Goal: Use online tool/utility: Utilize a website feature to perform a specific function

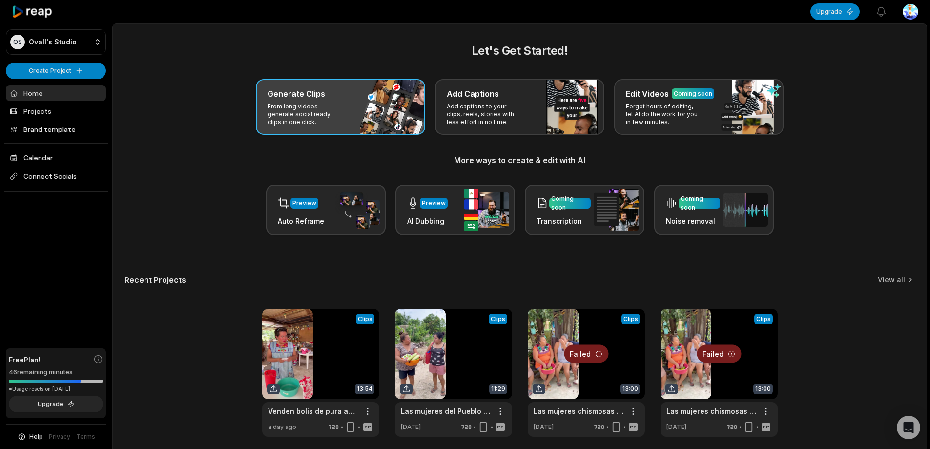
click at [341, 110] on p "From long videos generate social ready clips in one click." at bounding box center [305, 113] width 76 height 23
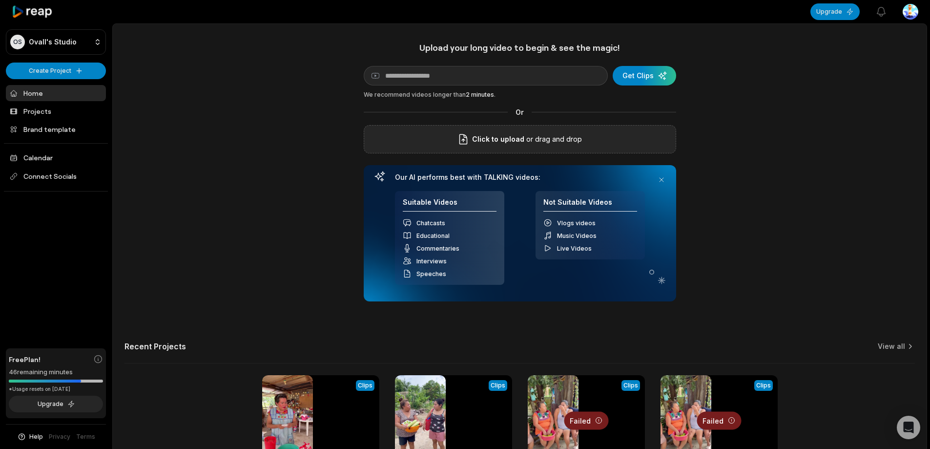
click at [446, 134] on div "Click to upload or drag and drop" at bounding box center [520, 139] width 312 height 28
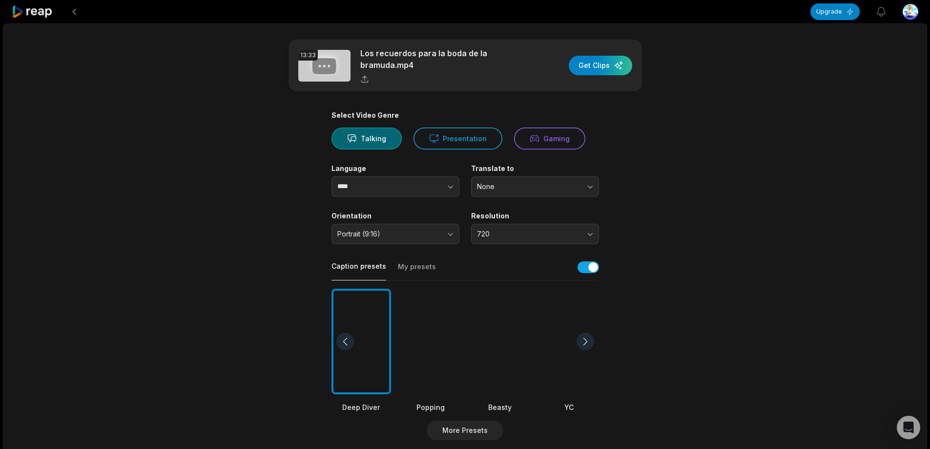
click at [517, 334] on div at bounding box center [500, 341] width 60 height 106
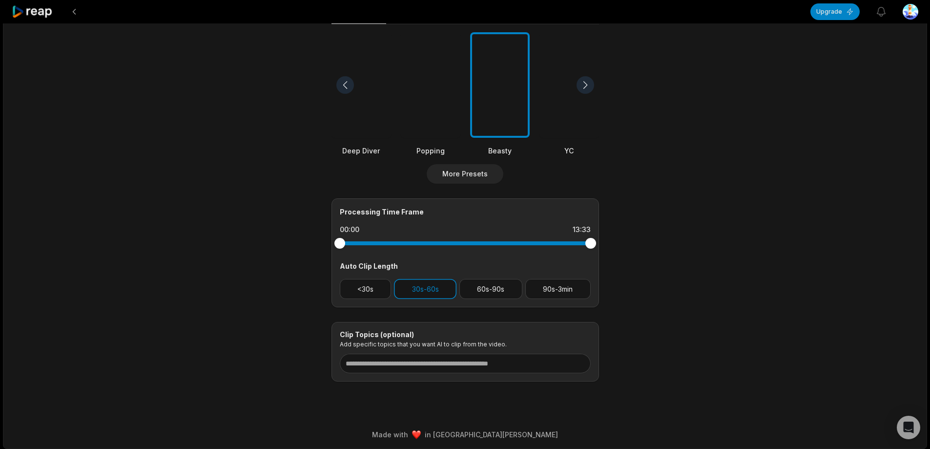
scroll to position [259, 0]
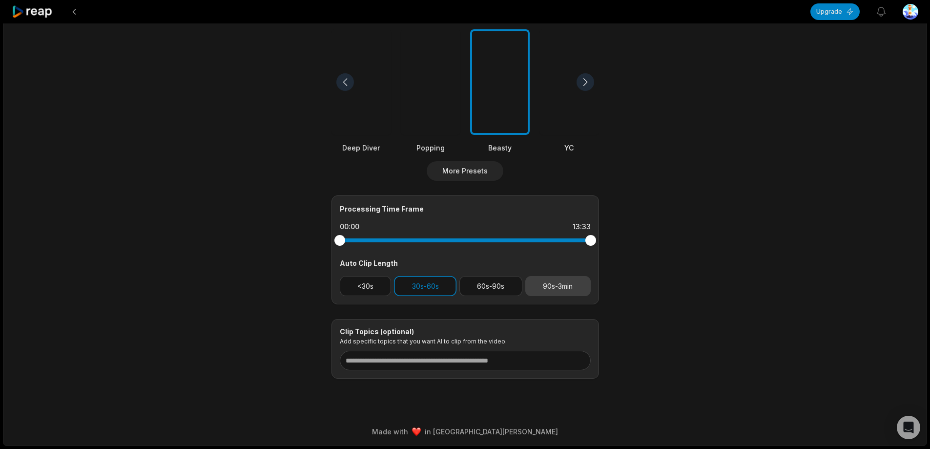
click at [566, 282] on button "90s-3min" at bounding box center [557, 286] width 65 height 20
click at [419, 287] on button "30s-60s" at bounding box center [425, 286] width 62 height 20
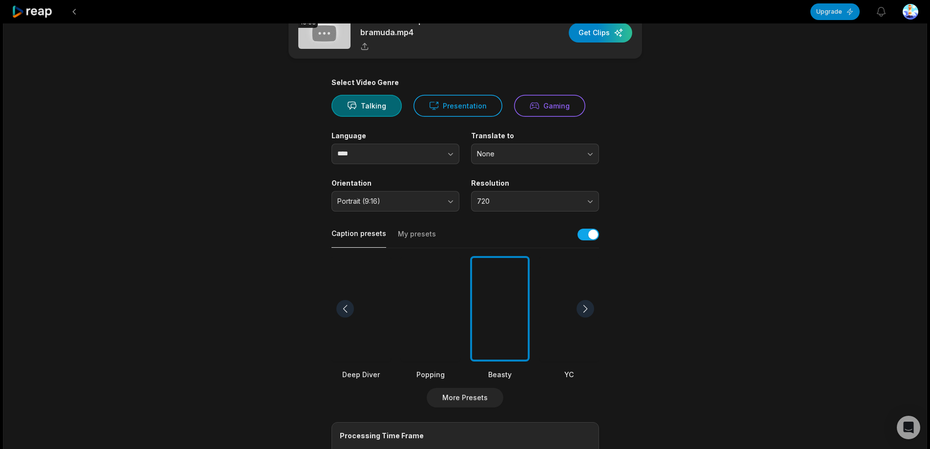
scroll to position [0, 0]
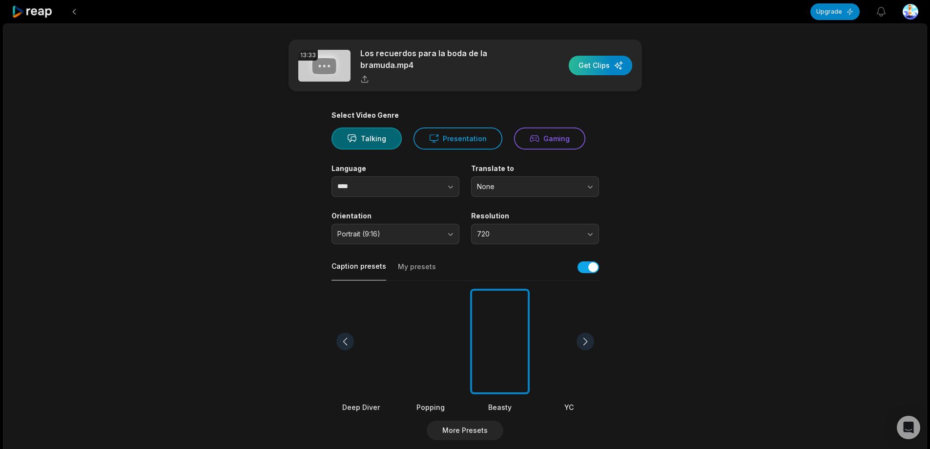
click at [591, 63] on div "button" at bounding box center [600, 66] width 63 height 20
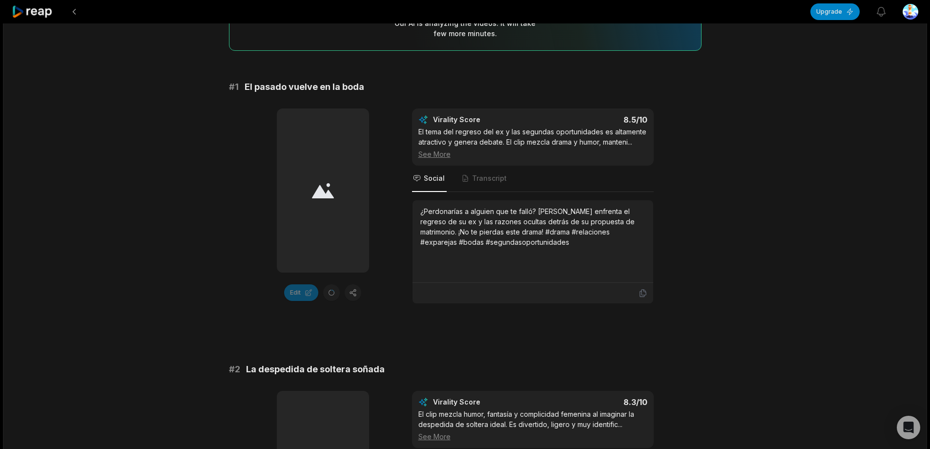
scroll to position [98, 0]
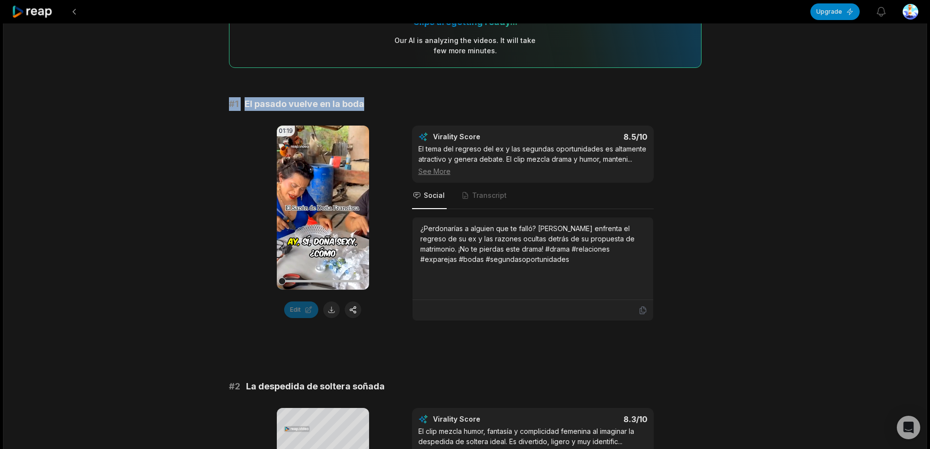
drag, startPoint x: 228, startPoint y: 103, endPoint x: 367, endPoint y: 102, distance: 139.6
copy div "# 1 El pasado vuelve en la boda"
